Goal: Information Seeking & Learning: Learn about a topic

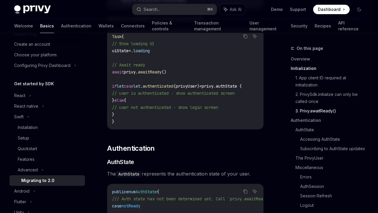
scroll to position [26, 0]
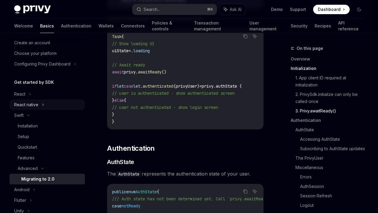
click at [29, 104] on div "React native" at bounding box center [26, 104] width 24 height 7
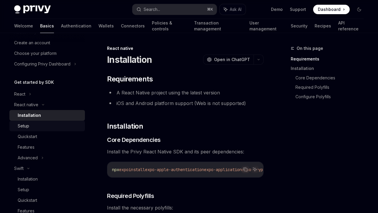
click at [26, 127] on div "Setup" at bounding box center [23, 125] width 11 height 7
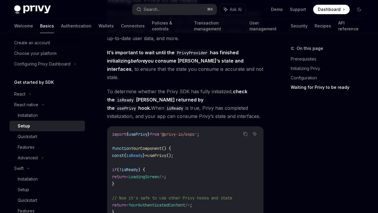
scroll to position [640, 0]
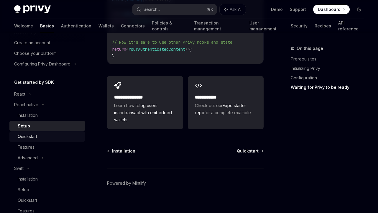
click at [41, 139] on div "Quickstart" at bounding box center [50, 136] width 64 height 7
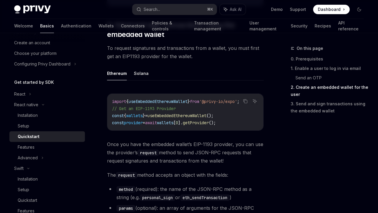
scroll to position [626, 0]
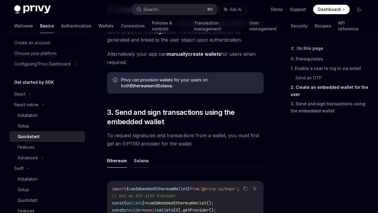
click at [138, 155] on button "Solana" at bounding box center [141, 160] width 15 height 14
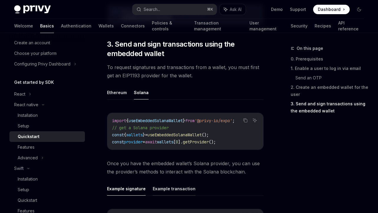
click at [160, 183] on button "Example transaction" at bounding box center [174, 188] width 43 height 14
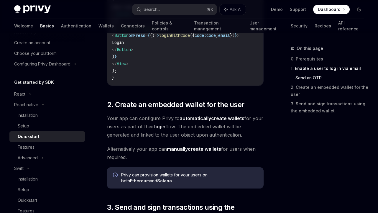
scroll to position [531, 0]
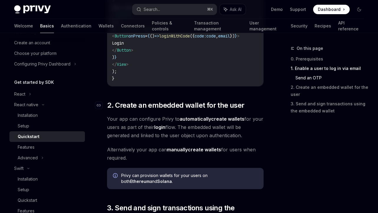
click at [132, 101] on span "2. Create an embedded wallet for the user" at bounding box center [175, 104] width 137 height 9
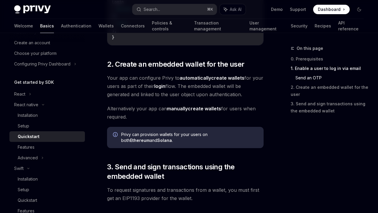
scroll to position [560, 0]
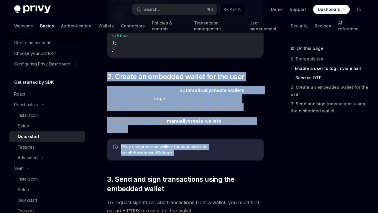
drag, startPoint x: 109, startPoint y: 71, endPoint x: 152, endPoint y: 162, distance: 100.5
click at [153, 162] on div "​ 0. Prerequisites This guide assumes that you have completed the setup guide. …" at bounding box center [185, 24] width 156 height 981
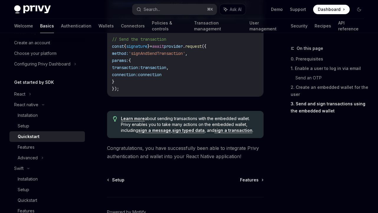
scroll to position [0, 56]
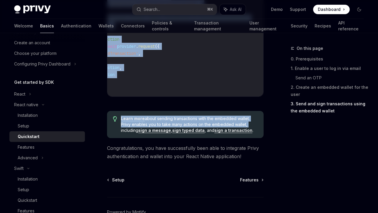
click at [246, 122] on span "Learn more about sending transactions with the embedded wallet. Privy enables y…" at bounding box center [189, 124] width 137 height 18
click at [255, 132] on div "Learn more about sending transactions with the embedded wallet. Privy enables y…" at bounding box center [185, 124] width 156 height 27
copy div "9. Loremi do sitametc adipis eli sed doei Temp inc utl etdolorem Aliqu en admin…"
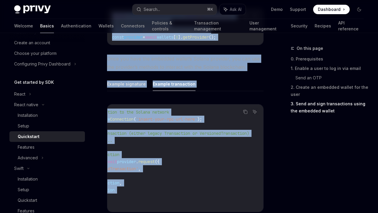
scroll to position [711, 0]
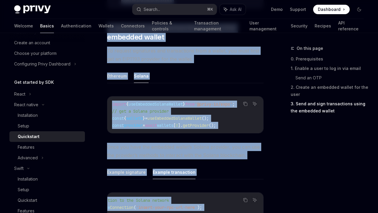
click at [180, 82] on div "Ethereum Solana Copy Ask AI import { useEmbeddedSolanaWallet } from '@privy-io/…" at bounding box center [185, 189] width 156 height 240
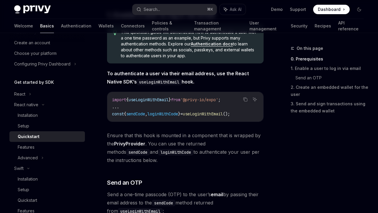
scroll to position [0, 0]
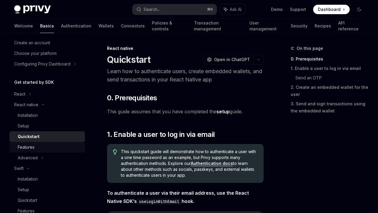
click at [31, 148] on div "Features" at bounding box center [26, 146] width 17 height 7
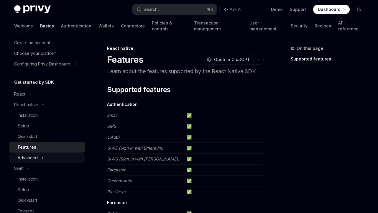
click at [46, 157] on div "Advanced" at bounding box center [46, 157] width 75 height 11
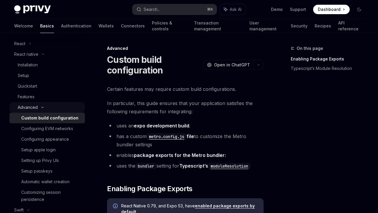
scroll to position [65, 0]
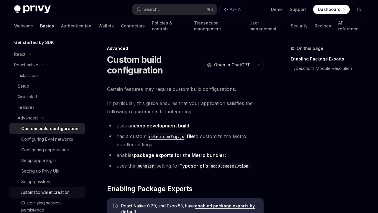
click at [49, 191] on div "Automatic wallet creation" at bounding box center [45, 191] width 48 height 7
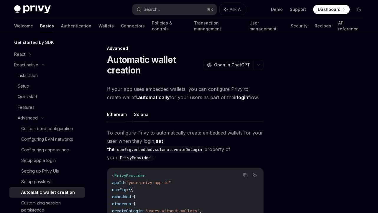
click at [146, 113] on button "Solana" at bounding box center [141, 114] width 15 height 14
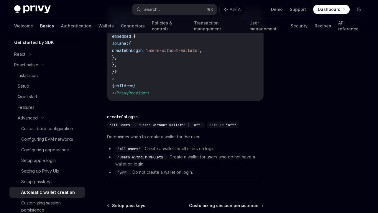
scroll to position [160, 0]
click at [32, 102] on link "Features" at bounding box center [46, 107] width 75 height 11
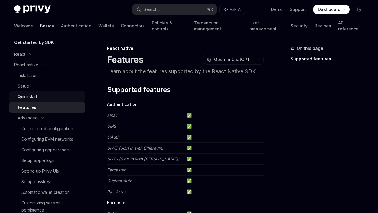
click at [32, 97] on div "Quickstart" at bounding box center [27, 96] width 19 height 7
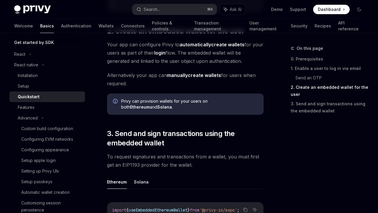
scroll to position [666, 0]
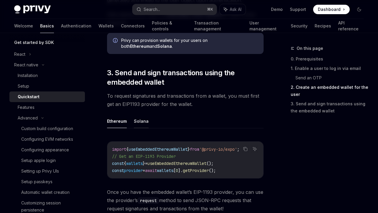
click at [142, 115] on button "Solana" at bounding box center [141, 121] width 15 height 14
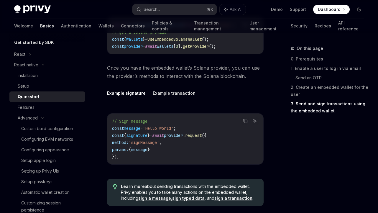
scroll to position [818, 0]
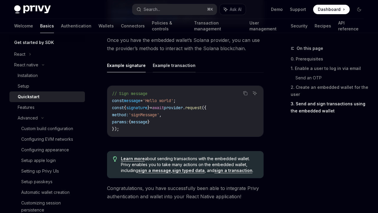
click at [161, 63] on button "Example transaction" at bounding box center [174, 65] width 43 height 14
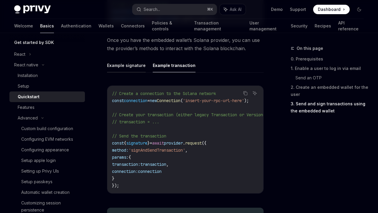
click at [119, 58] on button "Example signature" at bounding box center [126, 65] width 39 height 14
type textarea "*"
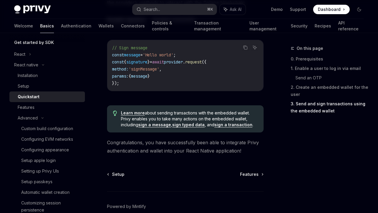
scroll to position [887, 0]
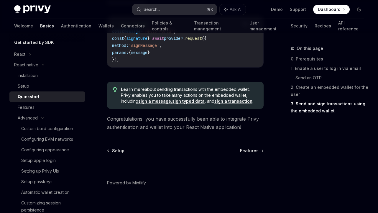
click at [177, 6] on button "Search... ⌘ K" at bounding box center [174, 9] width 85 height 11
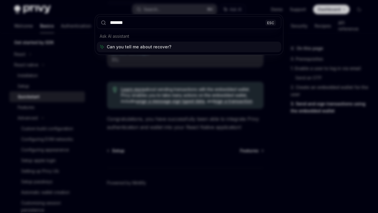
type input "********"
type textarea "*"
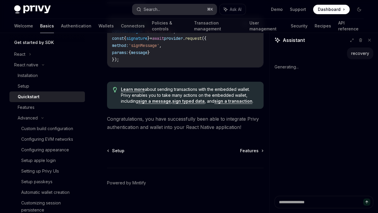
click at [174, 12] on button "Search... ⌘ K" at bounding box center [174, 9] width 85 height 11
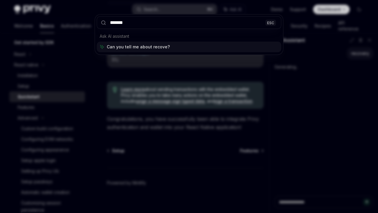
type input "********"
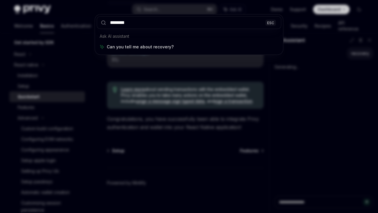
click at [214, 24] on input "********" at bounding box center [189, 22] width 184 height 13
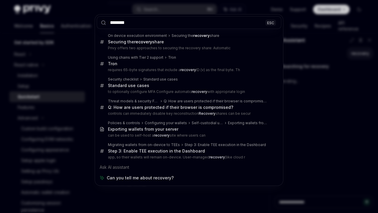
type textarea "*"
type input "********"
click at [65, 67] on div "******** ESC On device execution environment Securing the recovery share Securi…" at bounding box center [189, 106] width 378 height 213
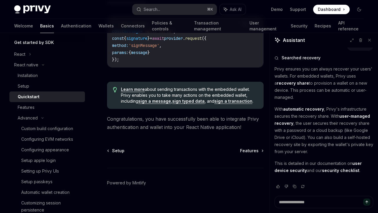
scroll to position [0, 0]
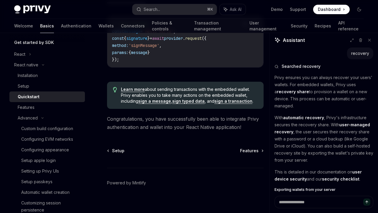
click at [297, 120] on strong "automatic recovery" at bounding box center [303, 117] width 41 height 5
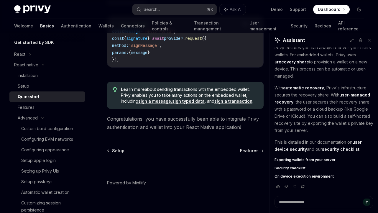
click at [292, 173] on div "Exporting wallets from your server Security checklist On device execution envir…" at bounding box center [323, 167] width 99 height 21
click at [290, 178] on span "On device execution environment" at bounding box center [303, 176] width 59 height 5
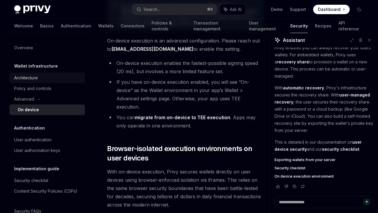
click at [38, 78] on div "Architecture" at bounding box center [26, 77] width 24 height 7
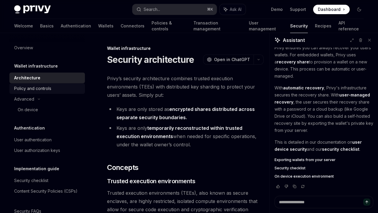
click at [39, 85] on div "Policy and controls" at bounding box center [32, 88] width 37 height 7
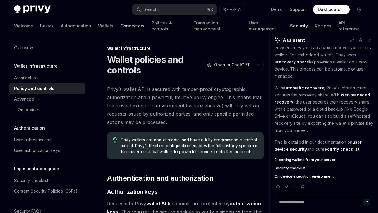
click at [120, 24] on link "Connectors" at bounding box center [132, 26] width 24 height 14
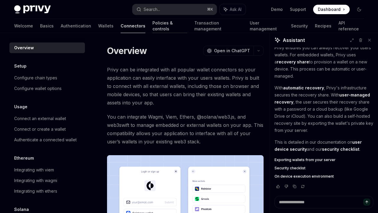
click at [152, 24] on link "Policies & controls" at bounding box center [169, 26] width 35 height 14
type textarea "*"
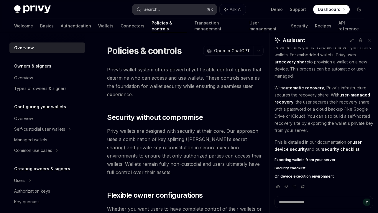
click at [166, 6] on button "Search... ⌘ K" at bounding box center [174, 9] width 85 height 11
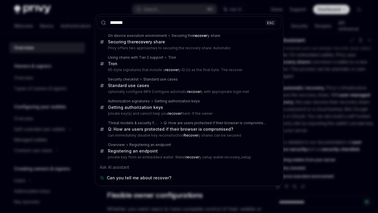
type input "********"
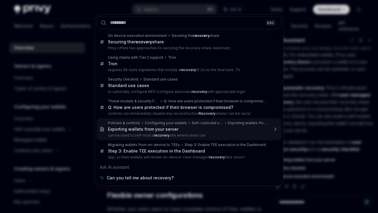
type textarea "*"
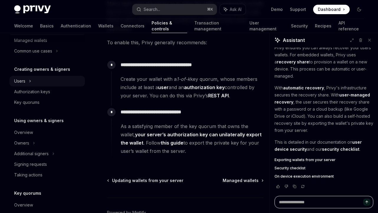
scroll to position [189, 0]
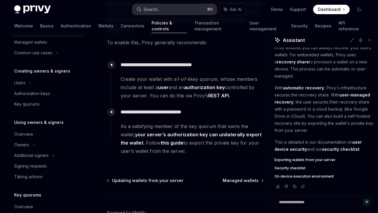
click at [179, 11] on button "Search... ⌘ K" at bounding box center [174, 9] width 85 height 11
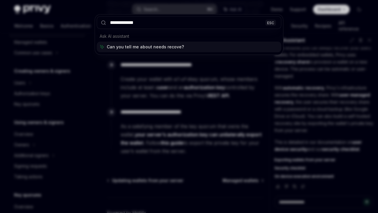
type input "**********"
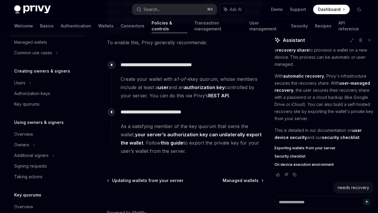
scroll to position [0, 0]
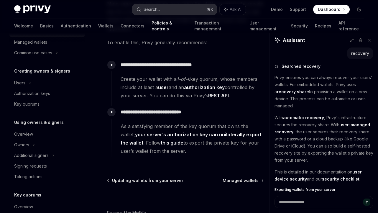
click at [159, 8] on div "Search..." at bounding box center [151, 9] width 16 height 7
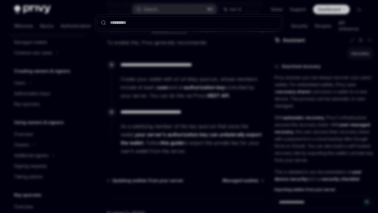
type textarea "*"
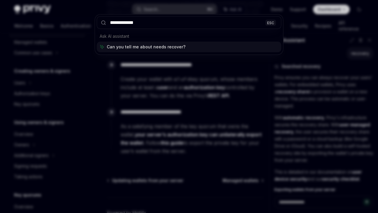
type input "**********"
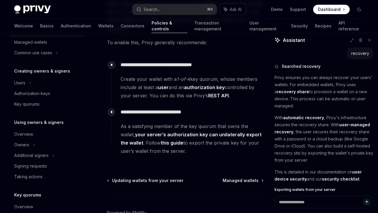
scroll to position [15, 0]
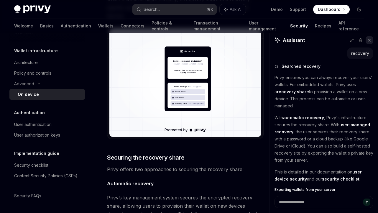
click at [371, 40] on button at bounding box center [369, 40] width 8 height 8
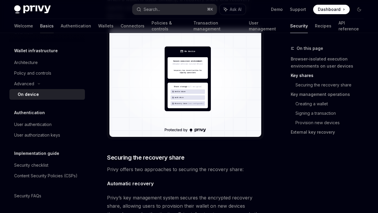
scroll to position [117, 0]
click at [40, 24] on link "Basics" at bounding box center [47, 26] width 14 height 14
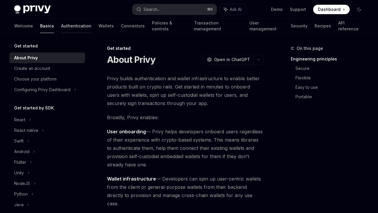
click at [61, 27] on link "Authentication" at bounding box center [76, 26] width 30 height 14
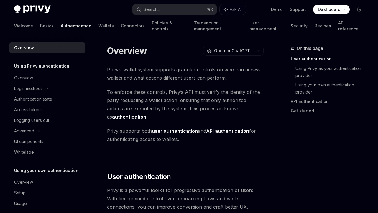
click at [10, 29] on div "Welcome Basics Authentication Wallets Connectors Policies & controls Transactio…" at bounding box center [189, 26] width 378 height 14
click at [40, 25] on link "Basics" at bounding box center [47, 26] width 14 height 14
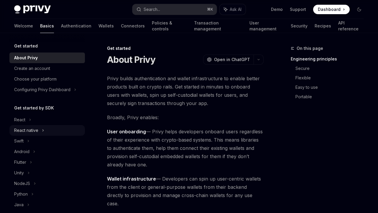
scroll to position [197, 0]
click at [28, 130] on div "React native" at bounding box center [26, 130] width 24 height 7
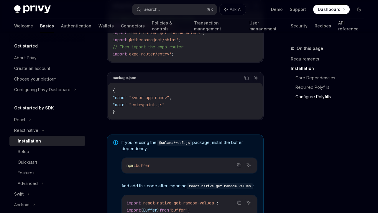
scroll to position [438, 0]
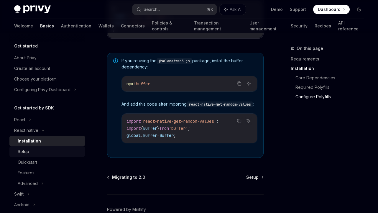
click at [44, 150] on div "Setup" at bounding box center [50, 151] width 64 height 7
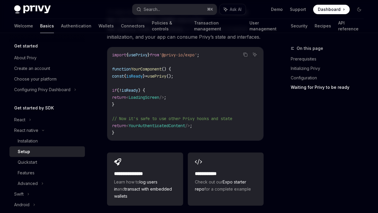
scroll to position [596, 0]
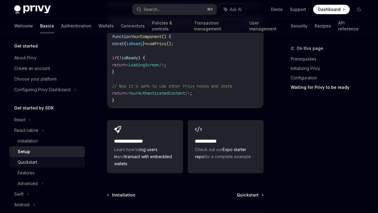
click at [41, 162] on div "Quickstart" at bounding box center [50, 161] width 64 height 7
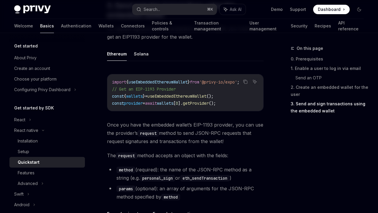
scroll to position [724, 0]
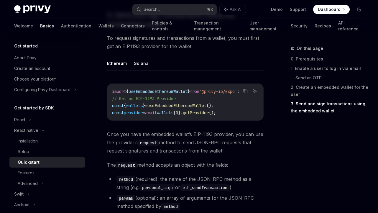
click at [141, 59] on button "Solana" at bounding box center [141, 63] width 15 height 14
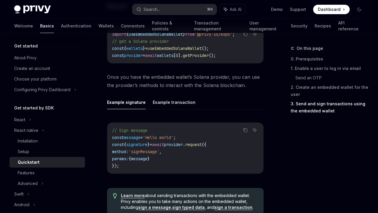
scroll to position [780, 0]
click at [174, 97] on button "Example transaction" at bounding box center [174, 102] width 43 height 14
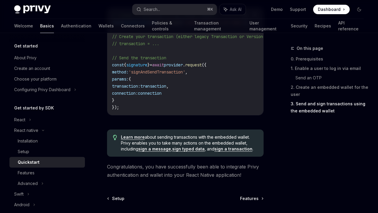
scroll to position [901, 0]
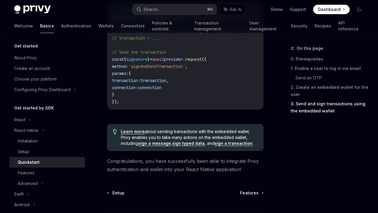
click at [139, 129] on link "Learn more" at bounding box center [133, 131] width 24 height 5
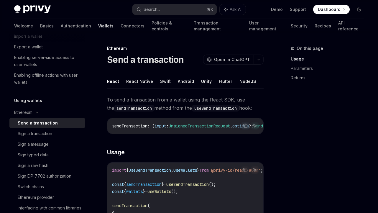
click at [143, 81] on button "React Native" at bounding box center [139, 81] width 27 height 14
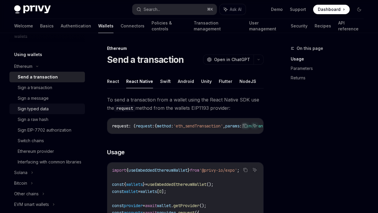
scroll to position [137, 0]
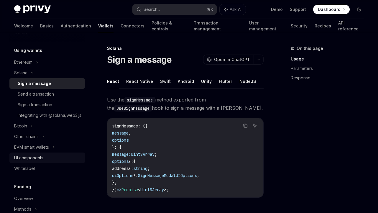
click at [50, 161] on div "UI components" at bounding box center [47, 157] width 67 height 7
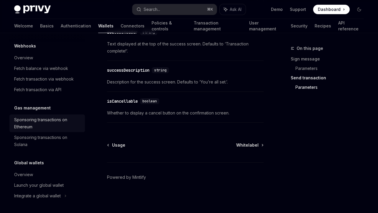
scroll to position [346, 0]
click at [165, 10] on button "Search... ⌘ K" at bounding box center [174, 9] width 85 height 11
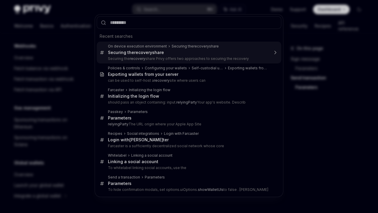
type textarea "*"
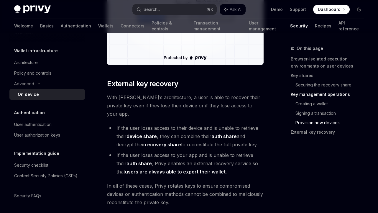
scroll to position [1791, 0]
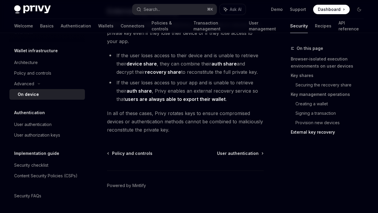
click at [288, 135] on div "On this page Browser-isolated execution environments on user devices Key shares…" at bounding box center [324, 93] width 90 height 97
click at [289, 135] on div "On this page Browser-isolated execution environments on user devices Key shares…" at bounding box center [324, 93] width 90 height 97
click at [291, 132] on link "External key recovery" at bounding box center [329, 131] width 78 height 9
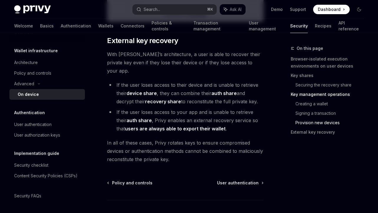
scroll to position [1791, 0]
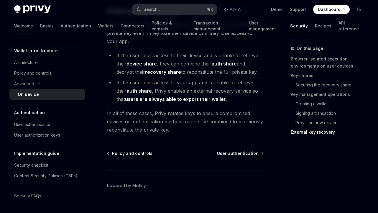
click at [181, 12] on button "Search... ⌘ K" at bounding box center [174, 9] width 85 height 11
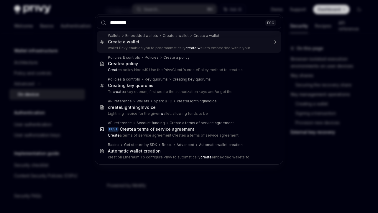
type input "**********"
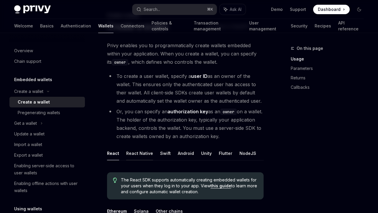
click at [140, 149] on button "React Native" at bounding box center [139, 153] width 27 height 14
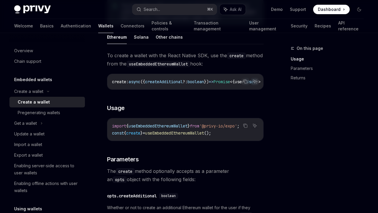
scroll to position [97, 0]
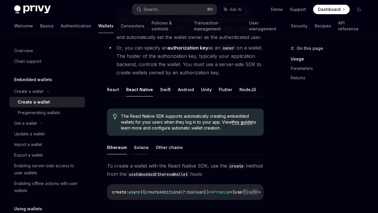
click at [140, 146] on button "Solana" at bounding box center [141, 147] width 15 height 14
type textarea "*"
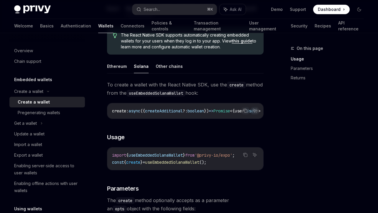
scroll to position [179, 0]
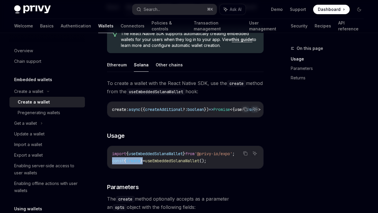
drag, startPoint x: 146, startPoint y: 164, endPoint x: 111, endPoint y: 164, distance: 35.0
click at [111, 164] on div "import { useEmbeddedSolanaWallet } from '@privy-io/expo' ; const { create } = u…" at bounding box center [185, 157] width 156 height 22
copy span "const { create }"
click at [300, 9] on link "Support" at bounding box center [297, 9] width 16 height 6
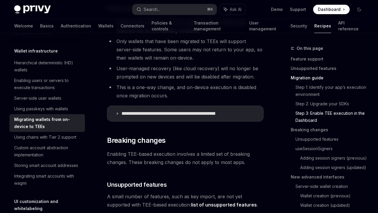
scroll to position [792, 0]
click at [193, 114] on p "**********" at bounding box center [181, 113] width 121 height 6
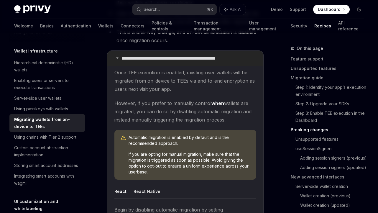
scroll to position [960, 0]
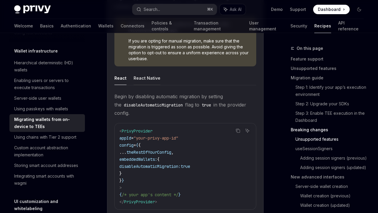
click at [145, 77] on button "React Native" at bounding box center [146, 78] width 27 height 14
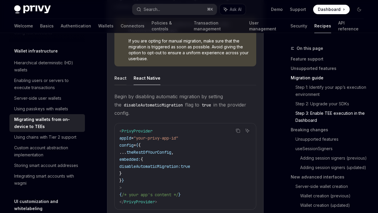
click at [121, 81] on button "React" at bounding box center [120, 78] width 12 height 14
click at [148, 81] on button "React Native" at bounding box center [146, 78] width 27 height 14
type textarea "*"
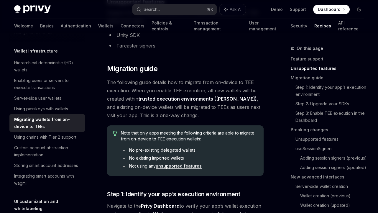
scroll to position [310, 0]
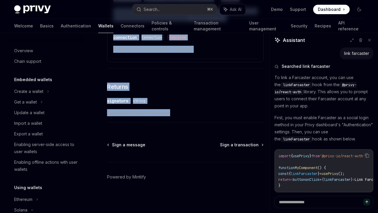
scroll to position [60, 0]
